Goal: Transaction & Acquisition: Subscribe to service/newsletter

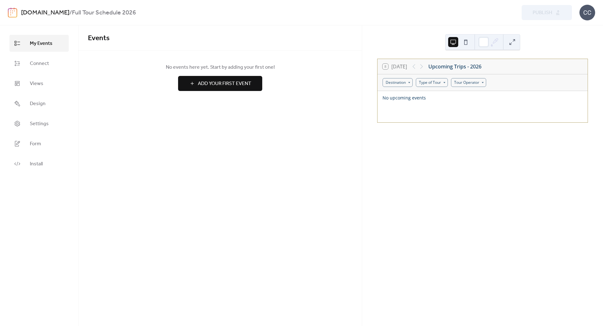
click at [44, 11] on link "[DOMAIN_NAME]" at bounding box center [45, 13] width 48 height 12
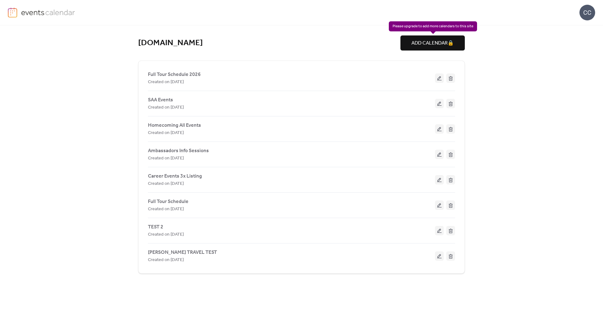
click at [427, 43] on div "ADD CALENDAR 🔒" at bounding box center [432, 42] width 64 height 15
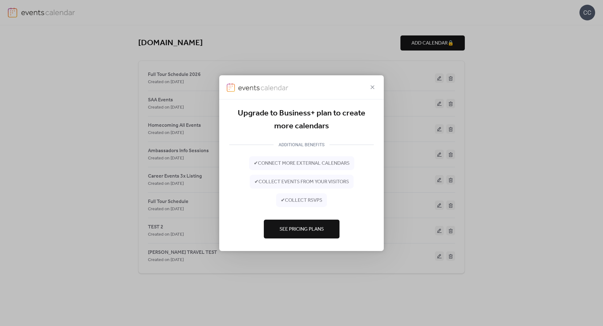
click at [299, 232] on span "See Pricing Plans" at bounding box center [301, 230] width 44 height 8
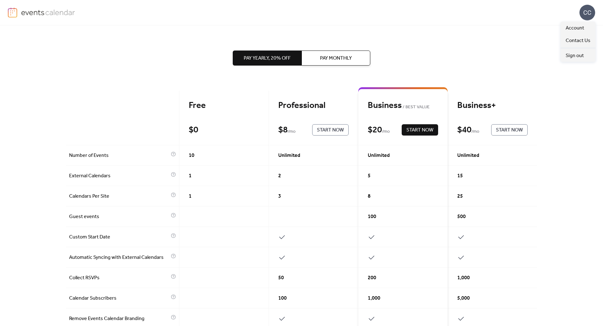
click at [589, 11] on div "CC" at bounding box center [587, 13] width 16 height 16
click at [576, 31] on span "Account" at bounding box center [574, 28] width 19 height 8
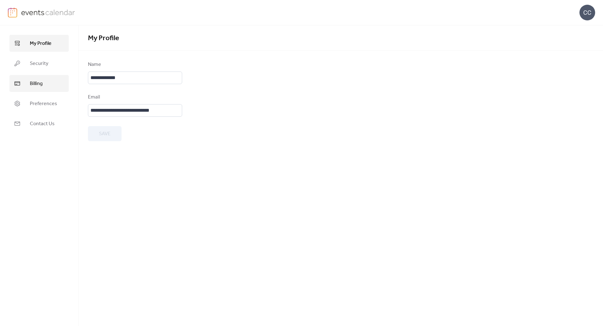
click at [37, 89] on link "Billing" at bounding box center [38, 83] width 59 height 17
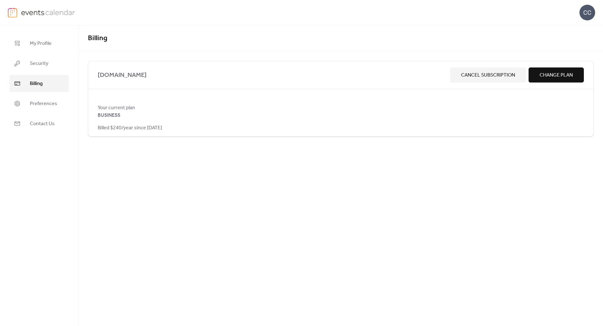
click at [550, 75] on span "Change Plan" at bounding box center [555, 76] width 33 height 8
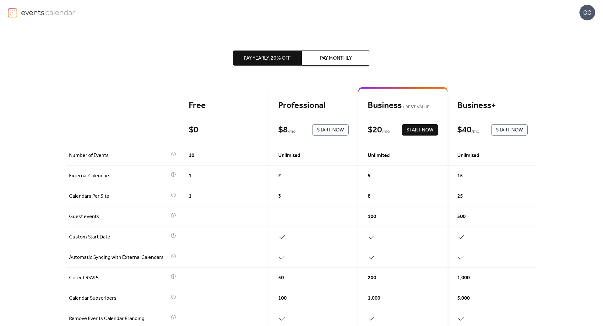
click at [518, 129] on span "Start Now" at bounding box center [509, 130] width 27 height 8
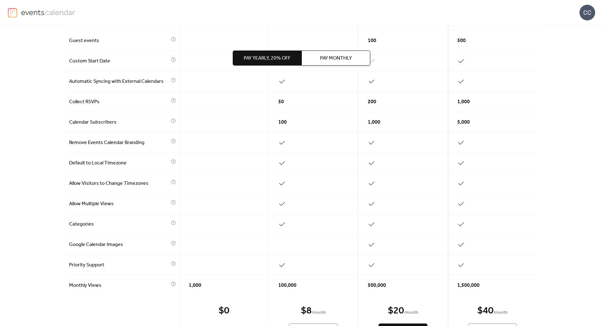
scroll to position [211, 0]
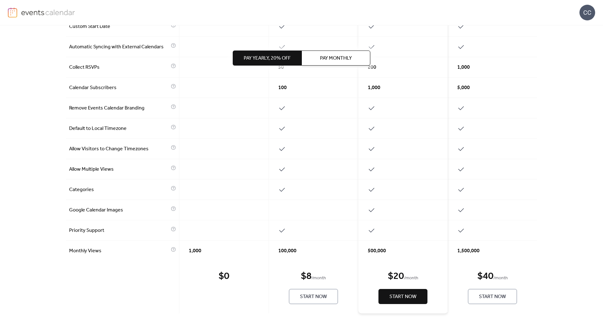
click at [329, 60] on span "Pay Monthly" at bounding box center [336, 59] width 32 height 8
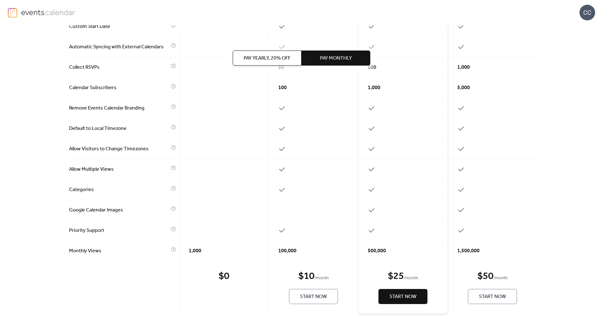
click at [272, 56] on span "Pay Yearly, 20% off" at bounding box center [267, 59] width 47 height 8
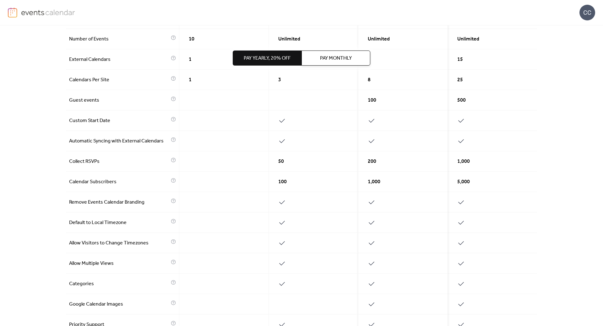
scroll to position [0, 0]
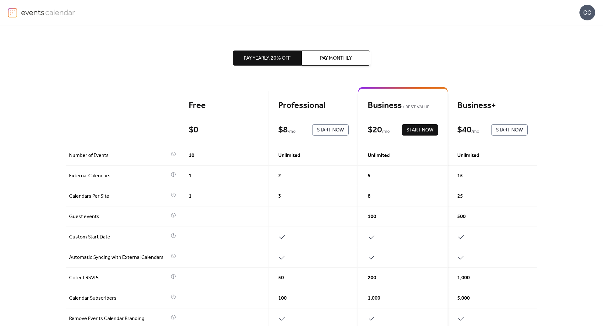
click at [35, 13] on img at bounding box center [48, 12] width 54 height 9
